Goal: Task Accomplishment & Management: Use online tool/utility

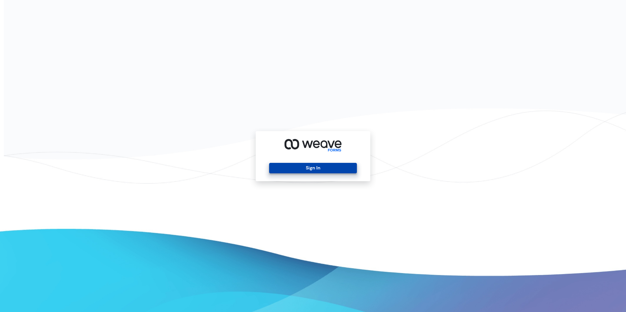
click at [302, 168] on button "Sign In" at bounding box center [312, 168] width 87 height 10
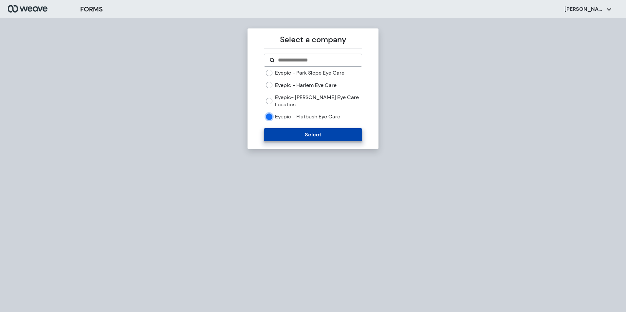
click at [307, 138] on button "Select" at bounding box center [313, 134] width 98 height 13
